Goal: Find specific page/section: Find specific page/section

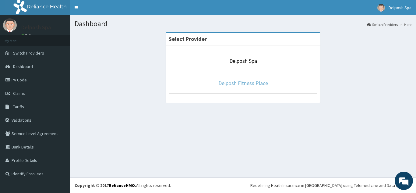
click at [234, 83] on link "Delposh Fitness Place" at bounding box center [244, 83] width 50 height 7
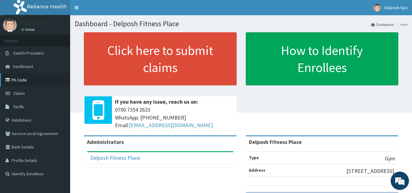
click at [19, 81] on link "PA Code" at bounding box center [35, 79] width 70 height 13
